Goal: Information Seeking & Learning: Learn about a topic

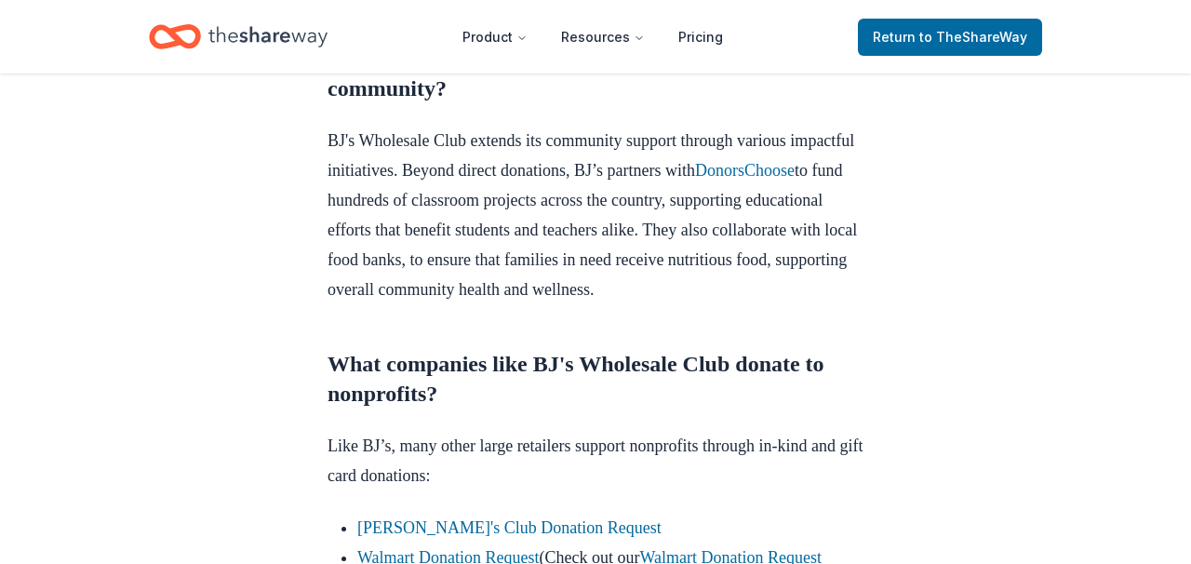
scroll to position [1375, 0]
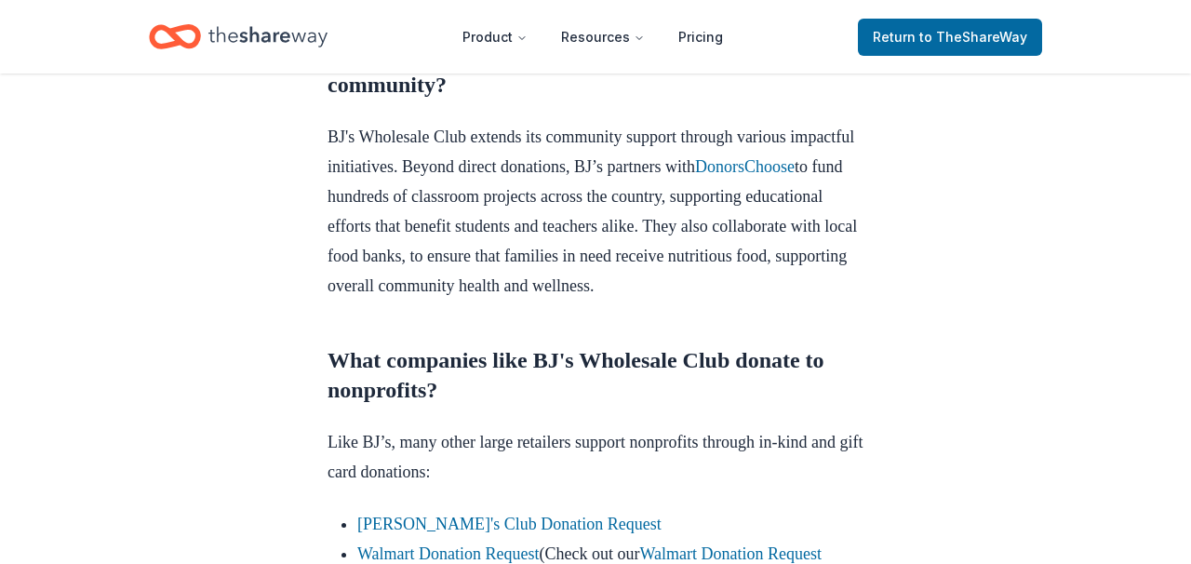
click at [427, 301] on p "BJ's Wholesale Club extends its community support through various impactful ini…" at bounding box center [596, 211] width 536 height 179
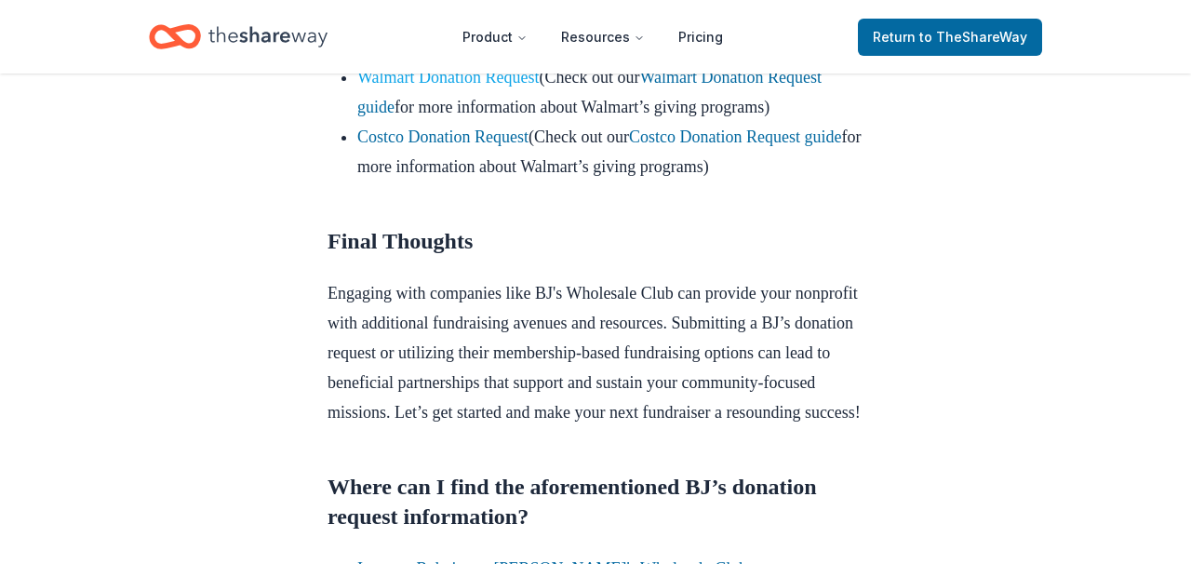
scroll to position [1813, 0]
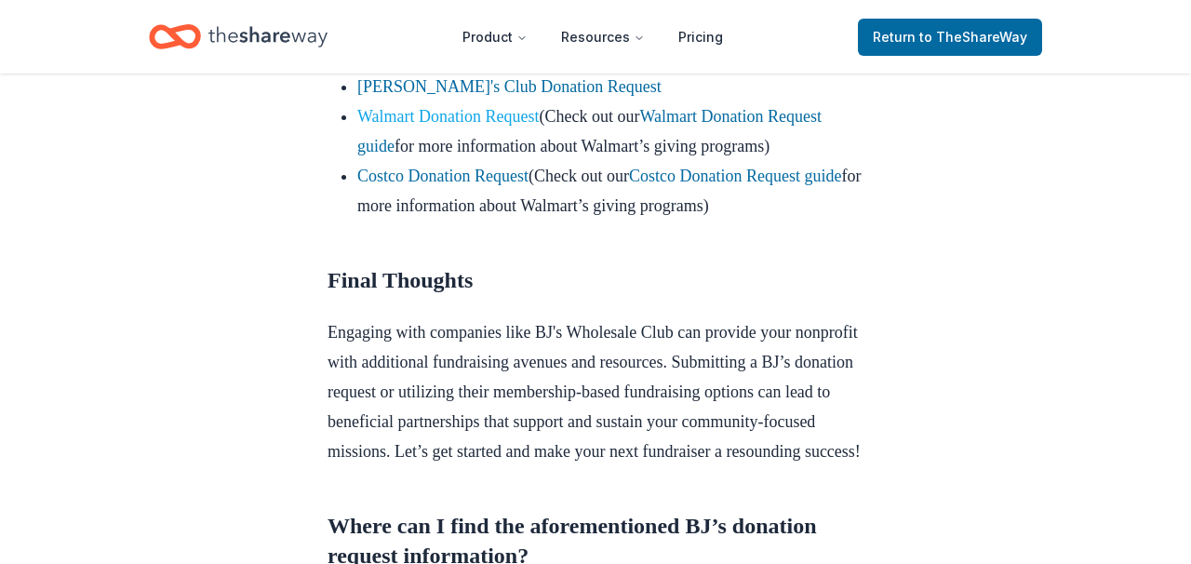
click at [459, 126] on link "Walmart Donation Request" at bounding box center [448, 116] width 182 height 19
click at [505, 126] on link "Walmart Donation Request" at bounding box center [448, 116] width 182 height 19
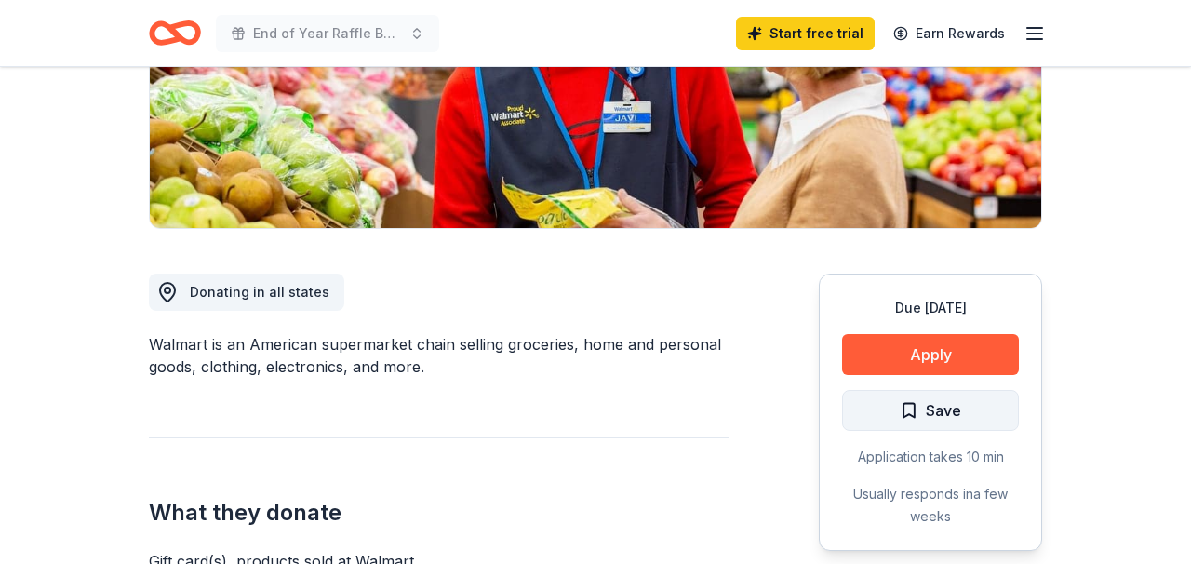
scroll to position [336, 0]
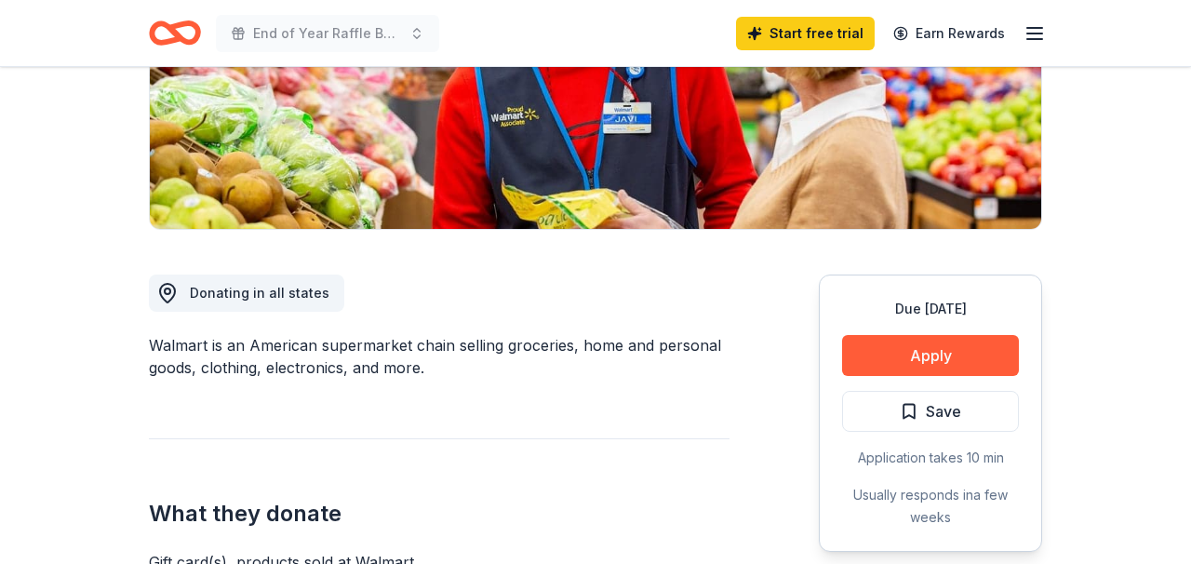
click at [694, 371] on div "Walmart is an American supermarket chain selling groceries, home and personal g…" at bounding box center [439, 356] width 581 height 45
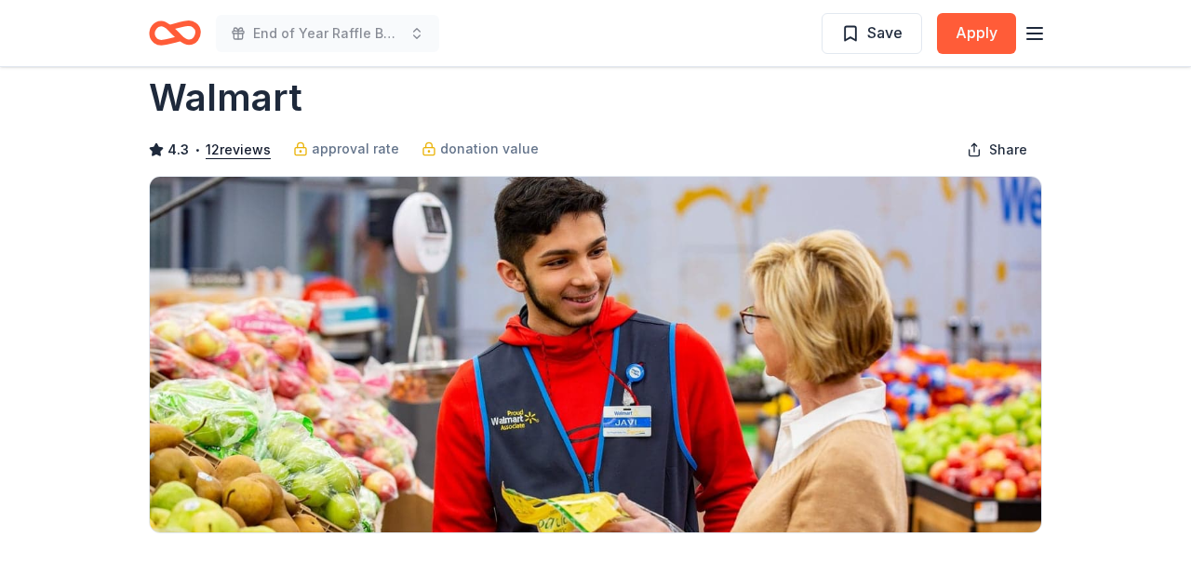
scroll to position [9, 0]
